Goal: Task Accomplishment & Management: Use online tool/utility

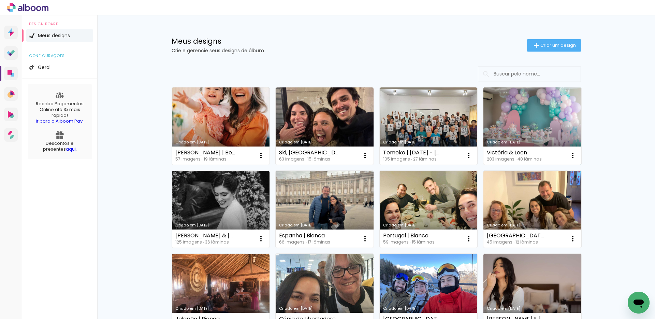
click at [526, 126] on link "Criado em [DATE]" at bounding box center [533, 125] width 98 height 77
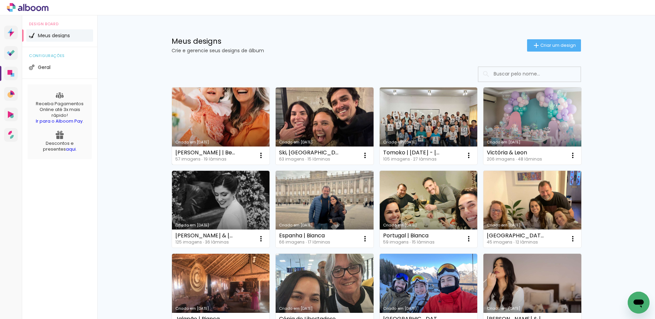
click at [226, 128] on link "Criado em [DATE]" at bounding box center [221, 125] width 98 height 77
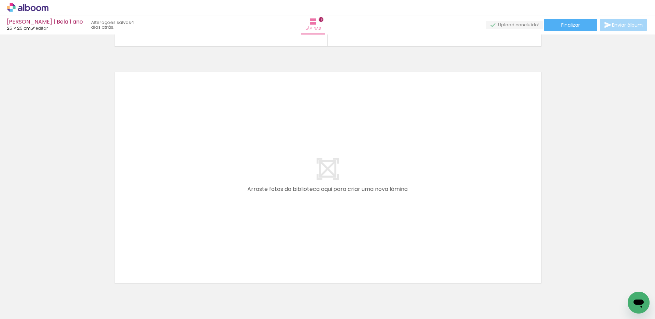
scroll to position [4515, 0]
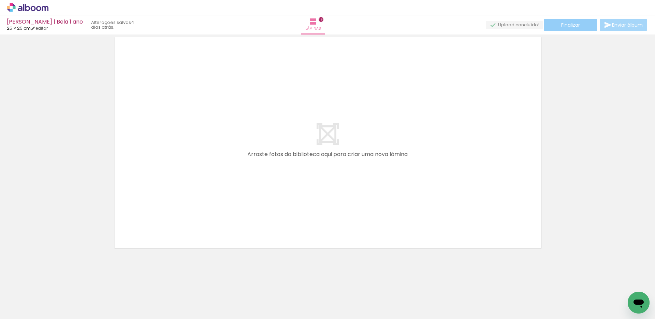
click at [581, 28] on paper-button "Finalizar" at bounding box center [570, 25] width 53 height 12
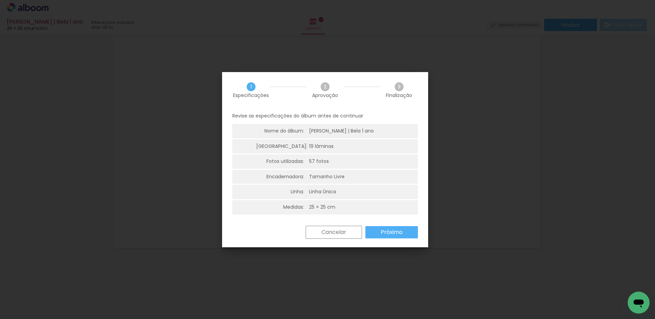
click at [0, 0] on slot "Próximo" at bounding box center [0, 0] width 0 height 0
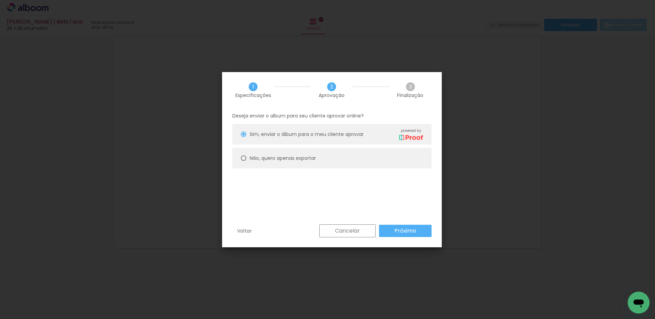
click at [336, 163] on paper-radio-button "Não, quero apenas exportar" at bounding box center [331, 158] width 199 height 20
type paper-radio-button "on"
click at [0, 0] on slot "Próximo" at bounding box center [0, 0] width 0 height 0
type input "Alta, 300 DPI"
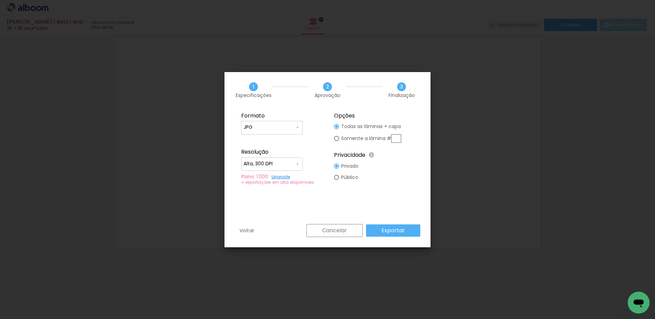
click at [0, 0] on slot "Exportar" at bounding box center [0, 0] width 0 height 0
